Goal: Find specific page/section: Find specific page/section

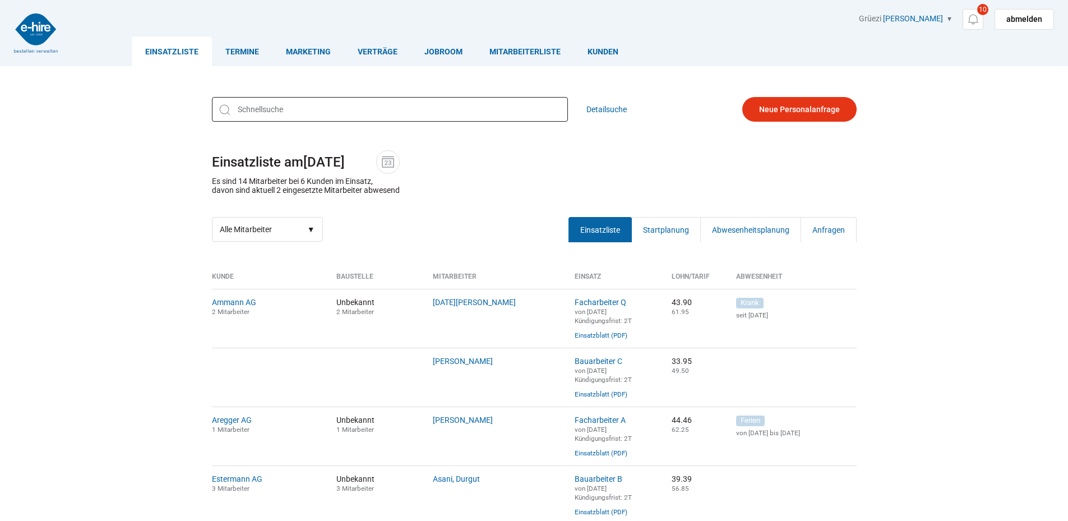
click at [329, 105] on input "text" at bounding box center [390, 109] width 356 height 25
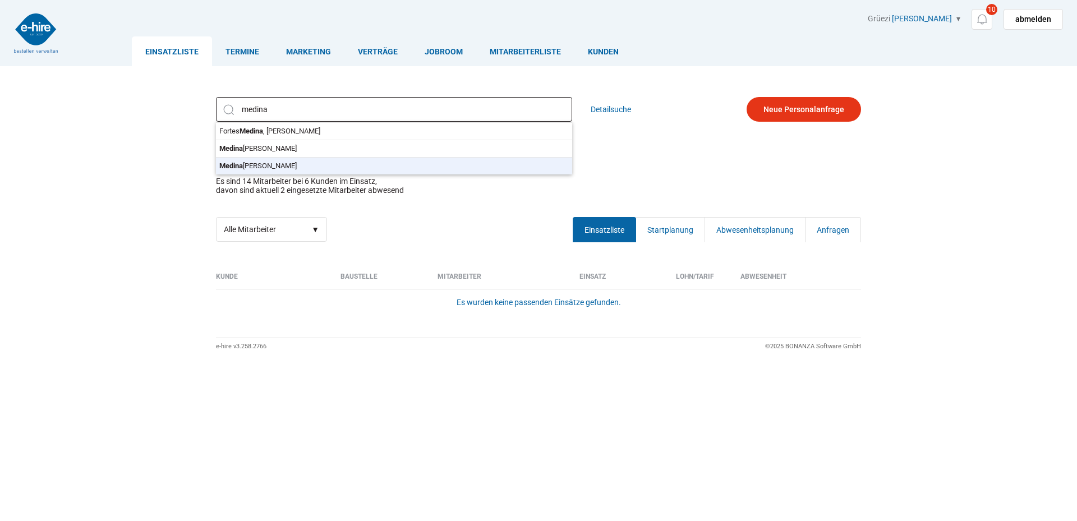
type input "[PERSON_NAME]"
click at [270, 163] on div "[PERSON_NAME] Fortes [PERSON_NAME] [PERSON_NAME] Hoyo, [PERSON_NAME] [PERSON_NA…" at bounding box center [538, 170] width 673 height 162
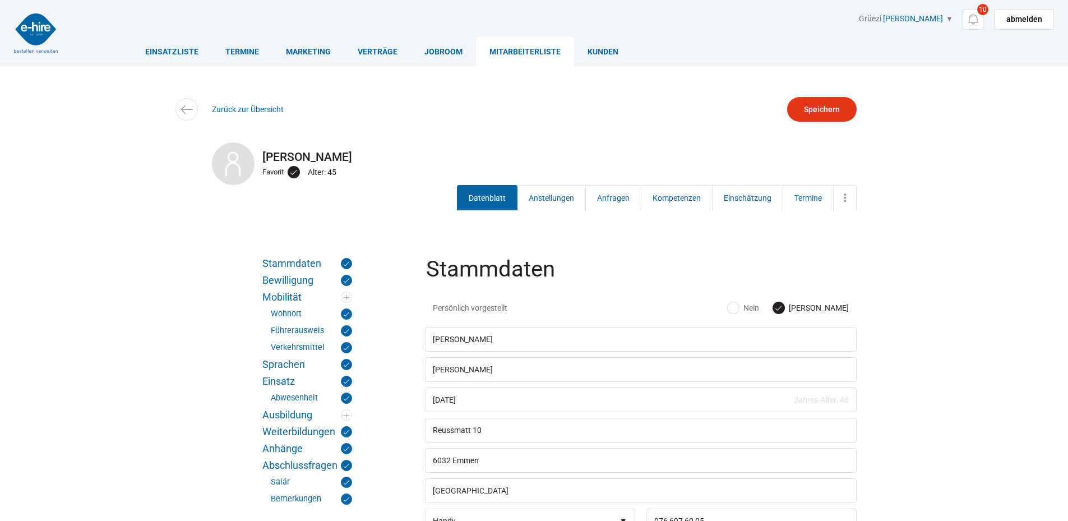
click at [545, 199] on link "Anstellungen" at bounding box center [551, 197] width 69 height 25
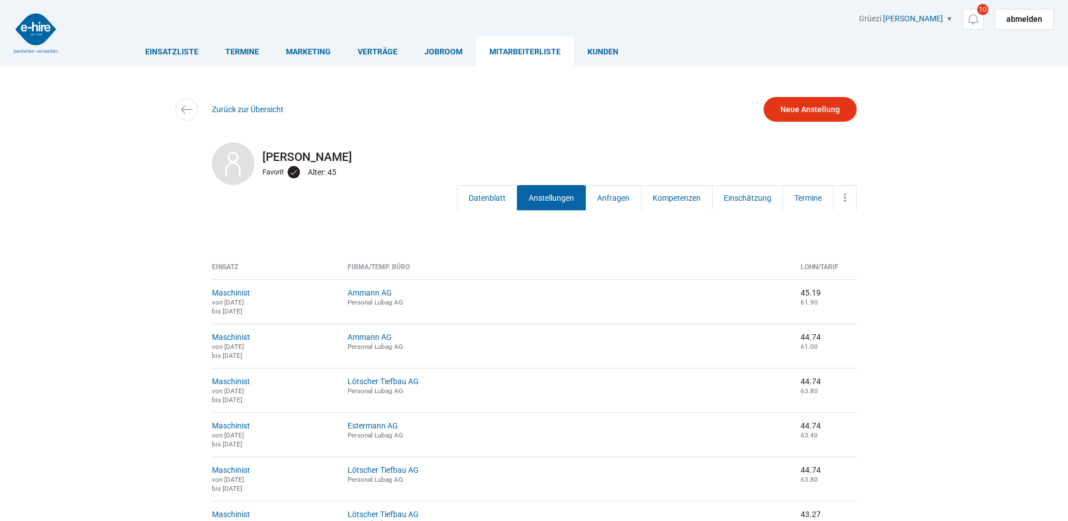
click at [45, 40] on img at bounding box center [36, 32] width 44 height 39
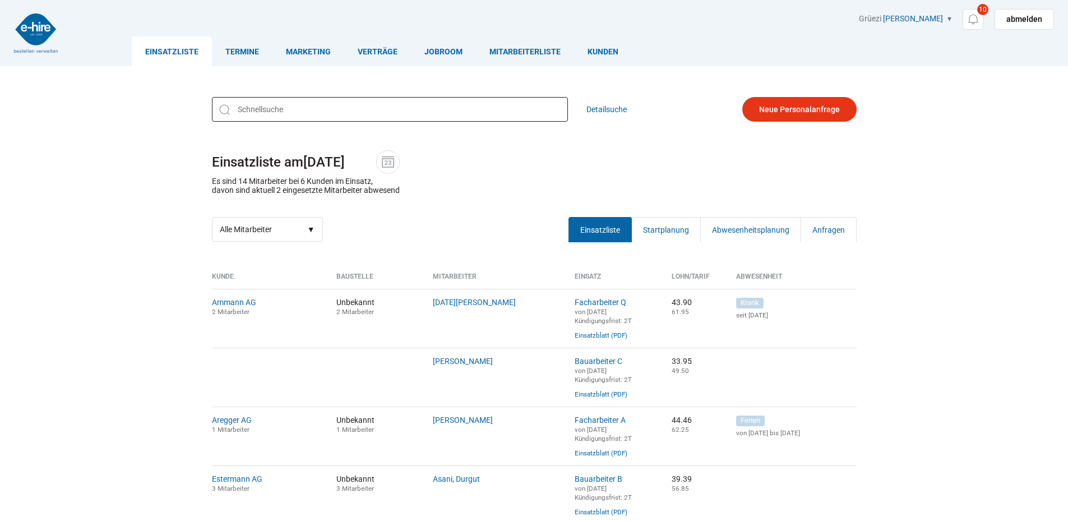
click at [309, 118] on input "text" at bounding box center [390, 109] width 356 height 25
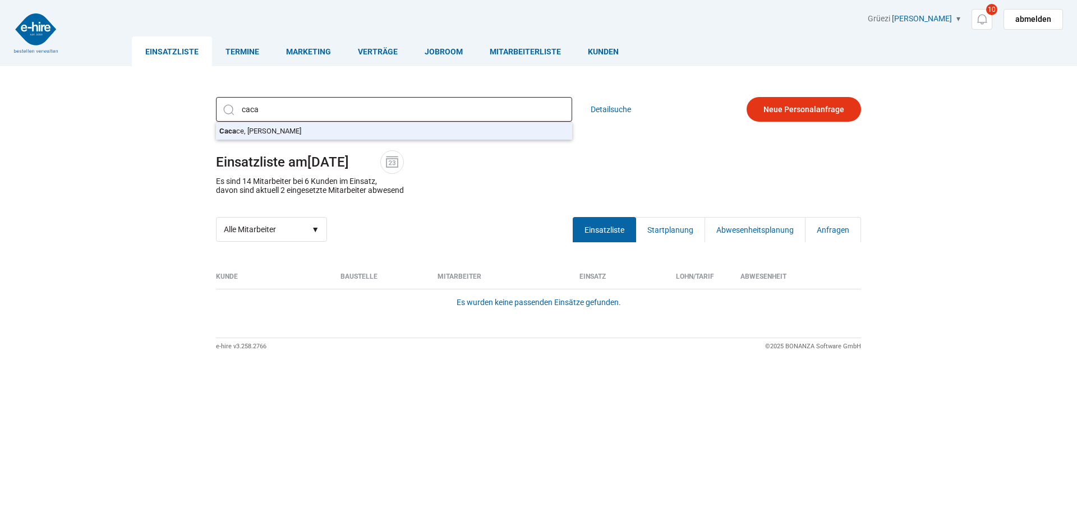
type input "Cacace, Danilo"
click at [294, 134] on div "Cacace, Danilo Caca ce, Danilo Detailsuche Einsatzliste am 30.09.2025 Es sind 1…" at bounding box center [538, 170] width 673 height 162
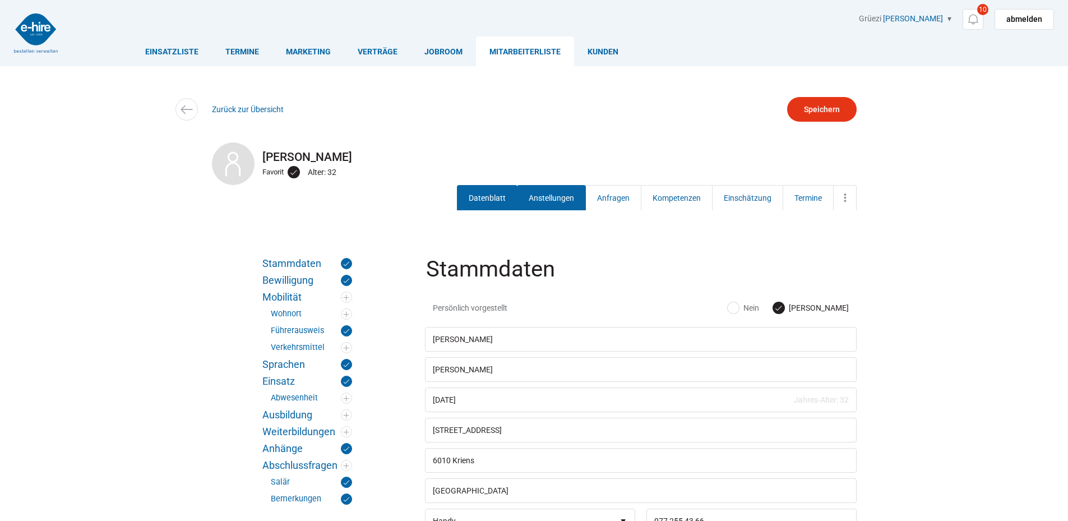
click at [576, 207] on link "Anstellungen" at bounding box center [551, 197] width 69 height 25
